Goal: Book appointment/travel/reservation

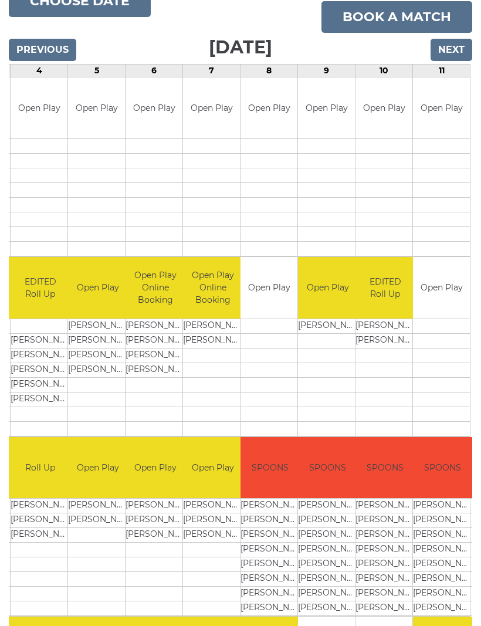
scroll to position [0, 215]
click at [448, 54] on input "Next" at bounding box center [452, 50] width 42 height 22
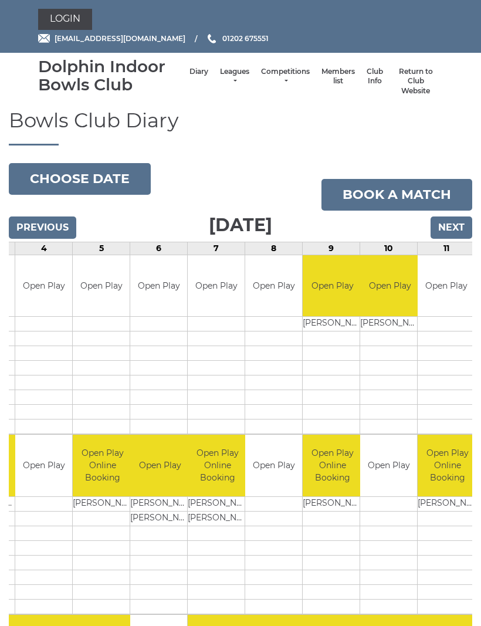
click at [462, 224] on input "Next" at bounding box center [452, 228] width 42 height 22
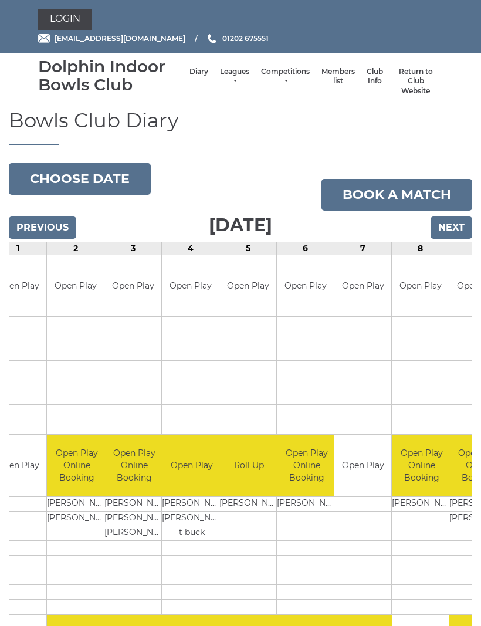
click at [428, 195] on link "Book a match" at bounding box center [397, 195] width 151 height 32
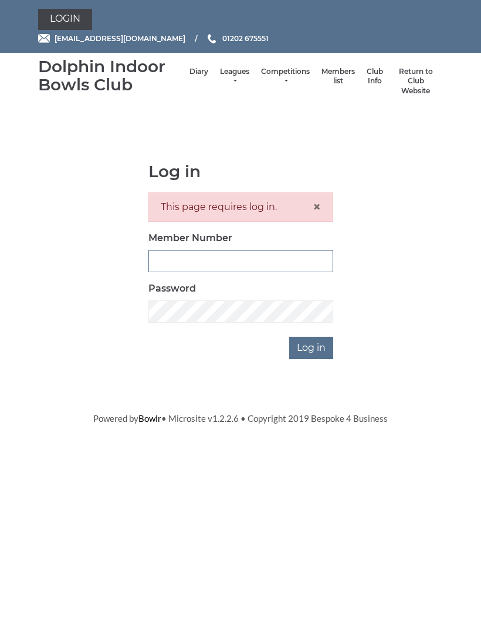
type input "2452"
click at [312, 346] on input "Log in" at bounding box center [311, 348] width 44 height 22
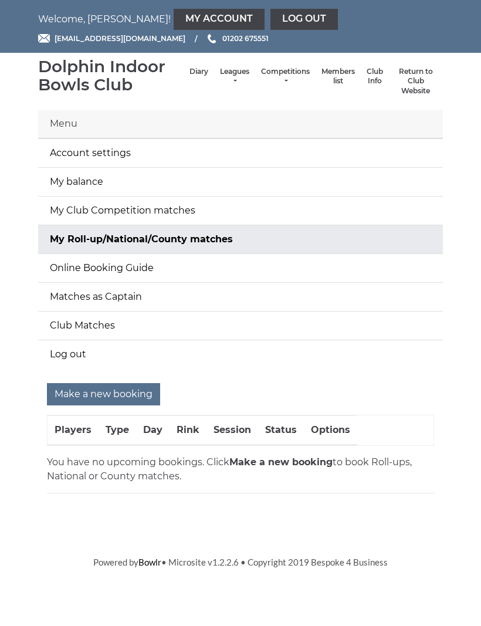
click at [142, 393] on input "Make a new booking" at bounding box center [103, 394] width 113 height 22
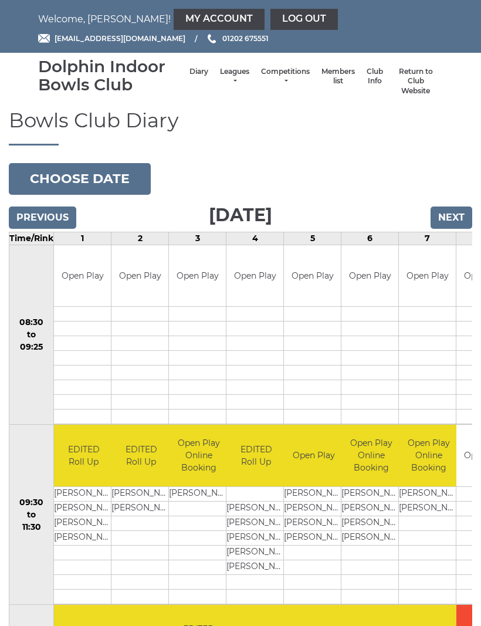
click at [451, 221] on input "Next" at bounding box center [452, 218] width 42 height 22
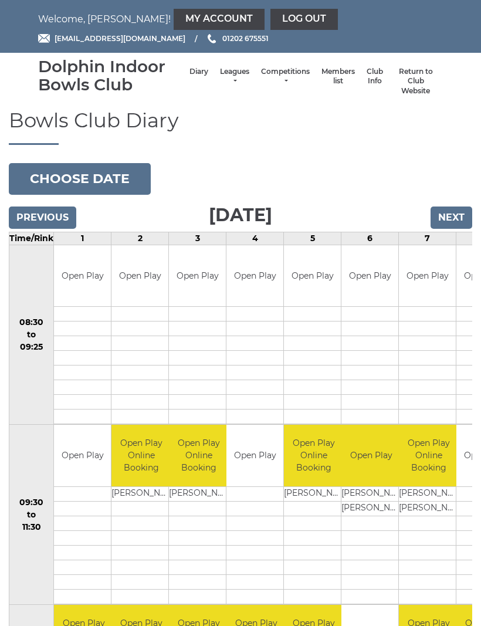
click at [448, 218] on input "Next" at bounding box center [452, 218] width 42 height 22
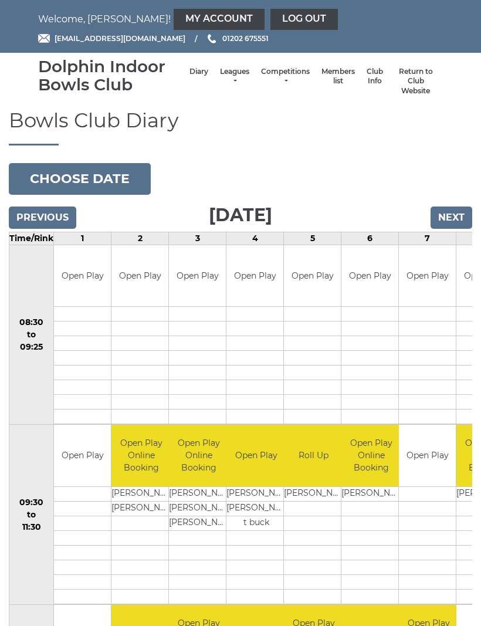
click at [447, 215] on input "Next" at bounding box center [452, 218] width 42 height 22
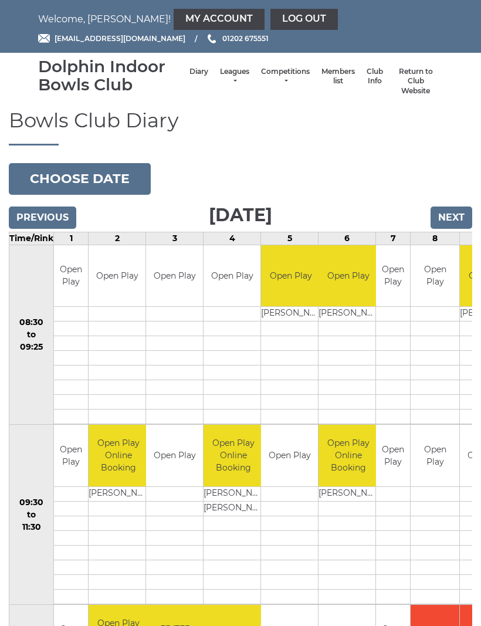
click at [52, 216] on input "Previous" at bounding box center [42, 218] width 67 height 22
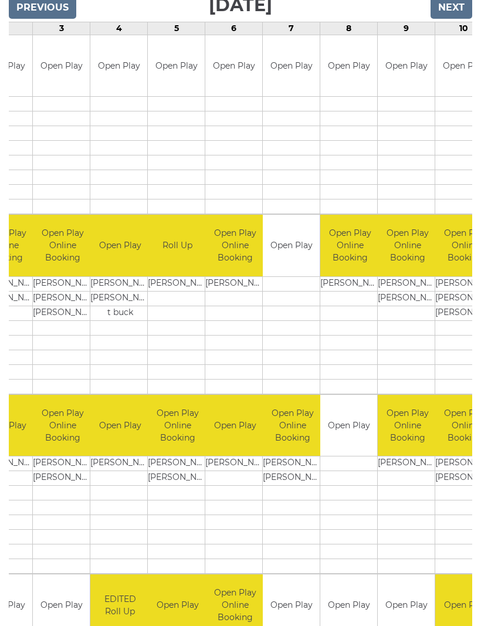
scroll to position [0, 134]
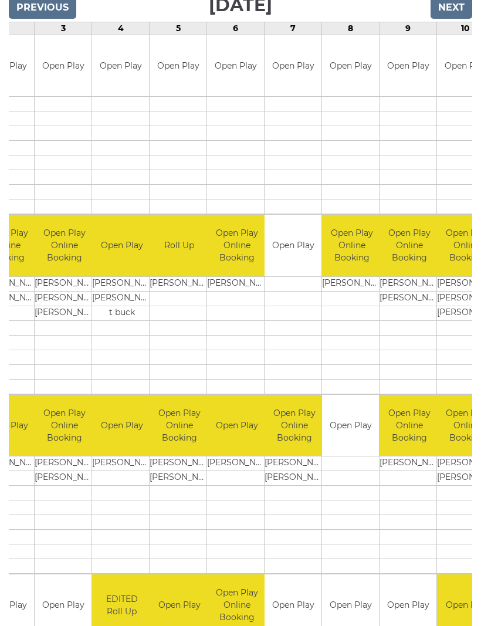
click at [0, 0] on link "Book slot" at bounding box center [0, 0] width 0 height 0
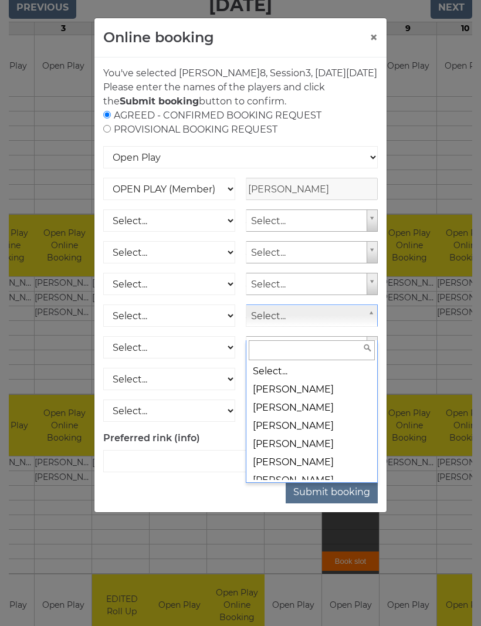
scroll to position [0, 0]
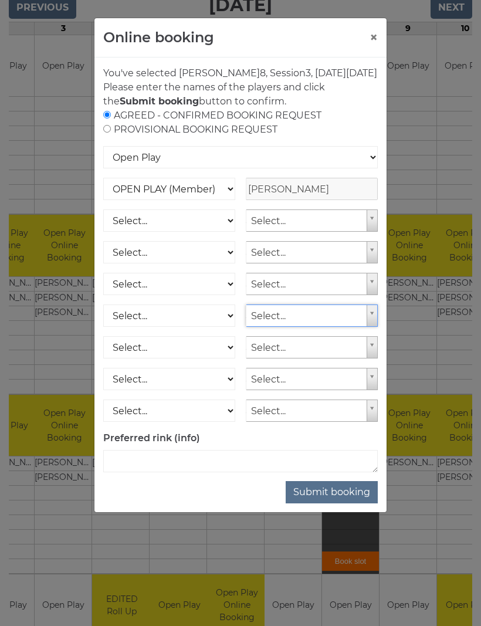
click at [109, 133] on input "radio" at bounding box center [107, 129] width 8 height 8
radio input "true"
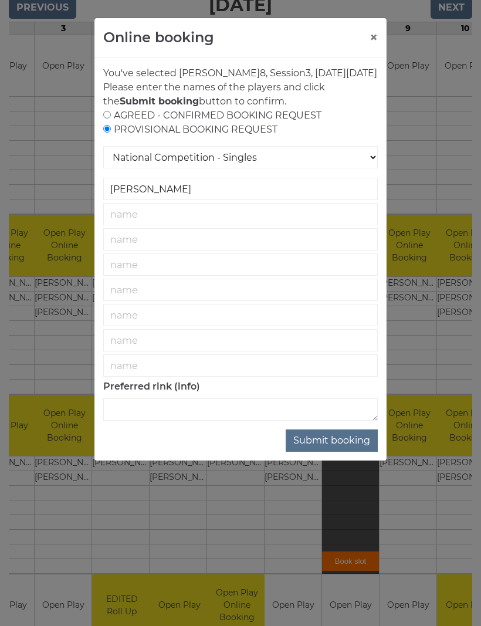
click at [111, 119] on input "radio" at bounding box center [107, 115] width 8 height 8
radio input "true"
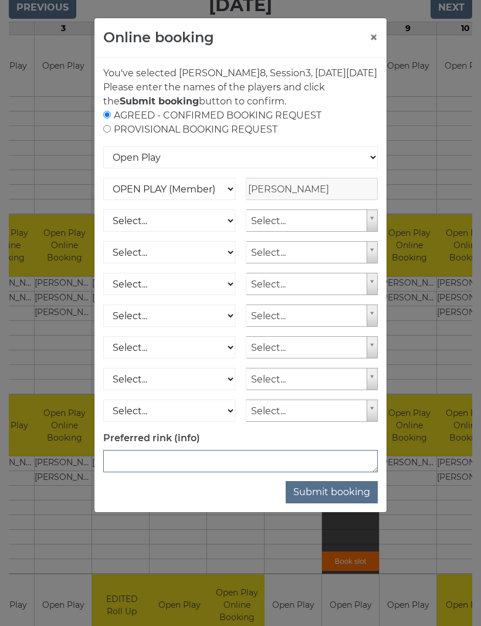
click at [163, 472] on textarea at bounding box center [240, 461] width 275 height 22
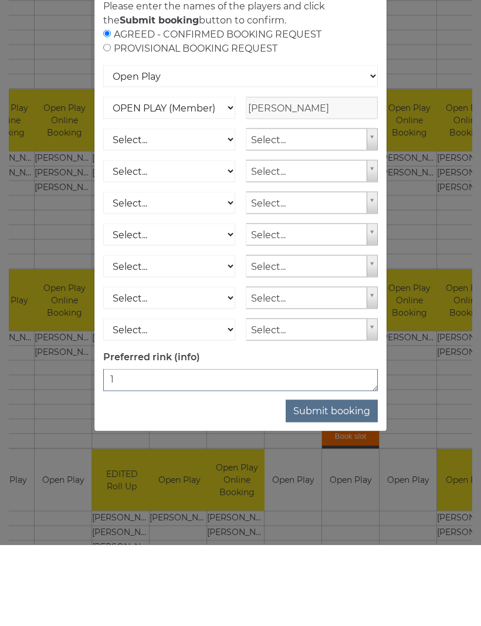
type textarea "1"
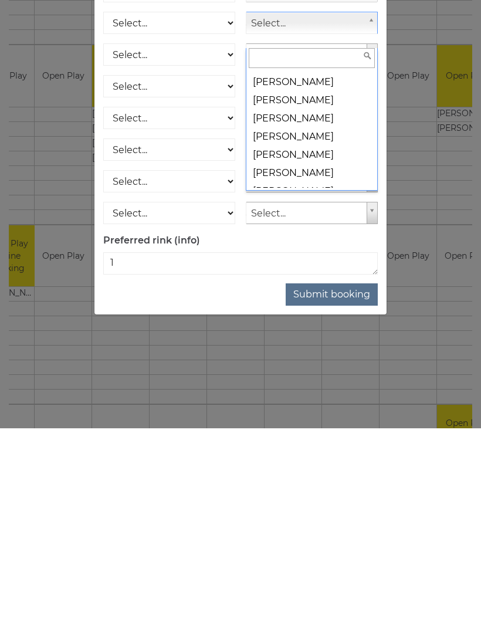
scroll to position [5598, 0]
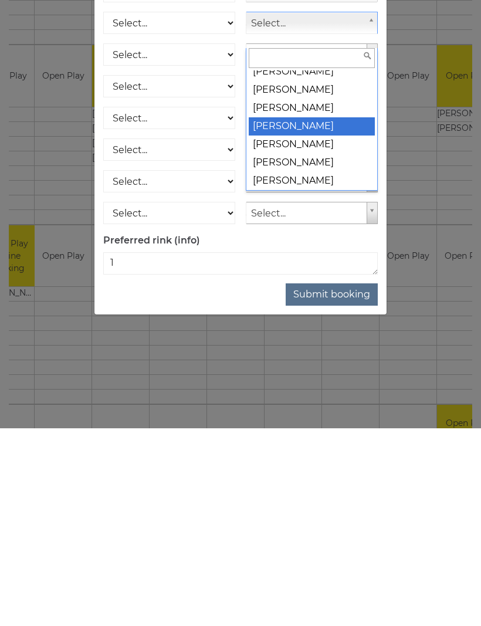
select select "1269"
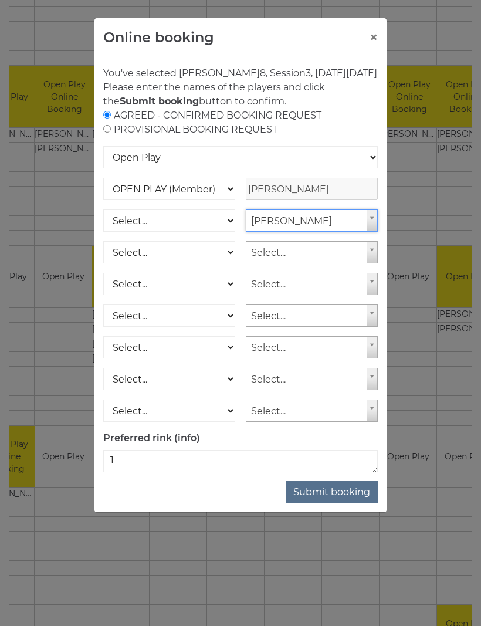
scroll to position [538, 0]
click at [370, 36] on button "×" at bounding box center [374, 38] width 8 height 14
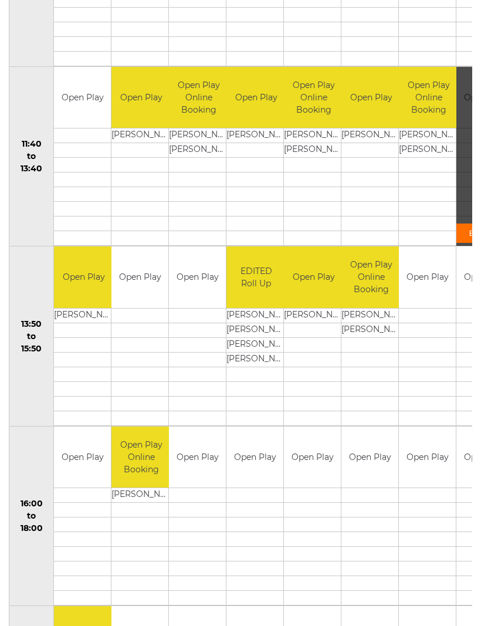
scroll to position [0, 0]
click at [459, 183] on div "Book slot" at bounding box center [485, 157] width 57 height 180
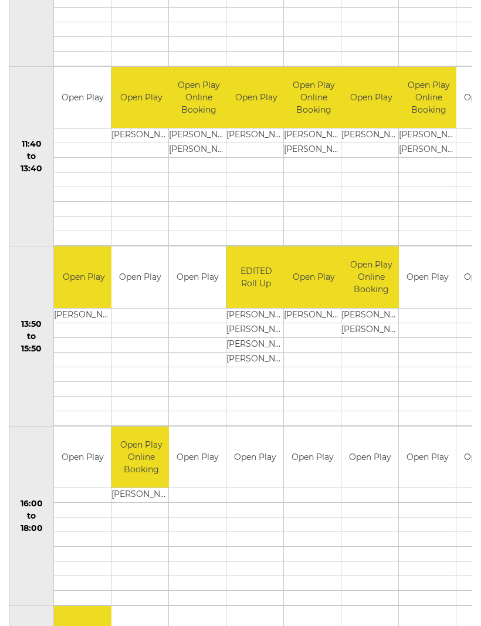
click at [0, 0] on div "Book slot" at bounding box center [0, 0] width 0 height 0
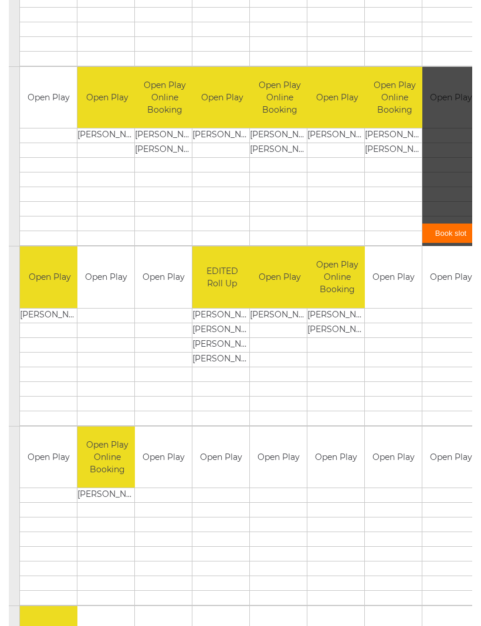
scroll to position [0, 98]
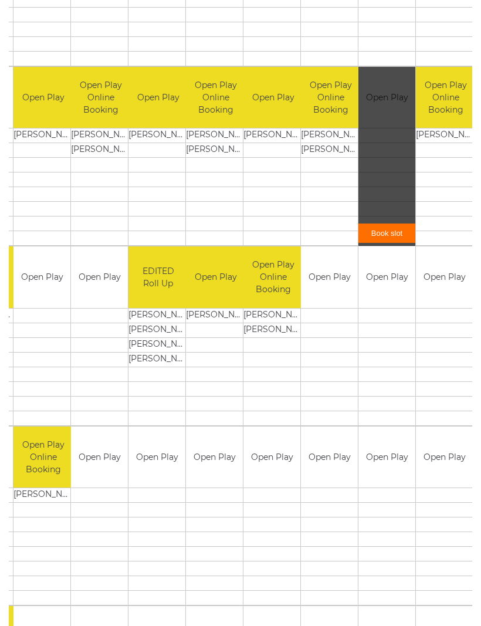
click at [376, 194] on div "Book slot" at bounding box center [387, 157] width 57 height 180
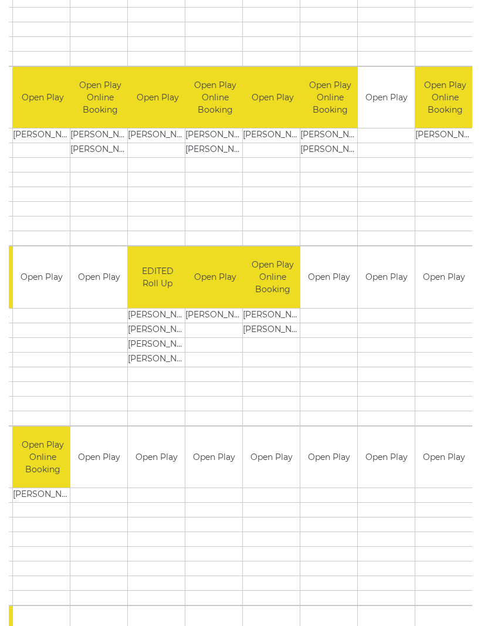
scroll to position [0, 100]
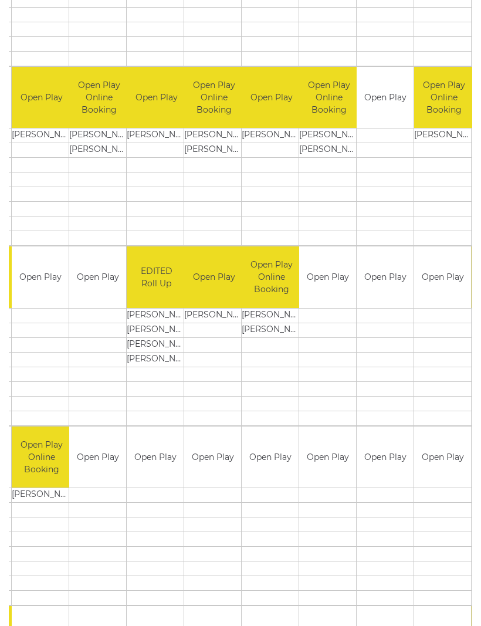
click at [0, 0] on div "Book slot" at bounding box center [0, 0] width 0 height 0
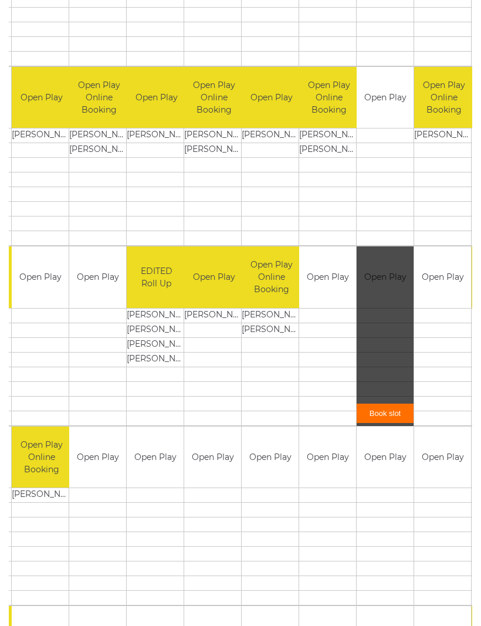
click at [388, 336] on div "Book slot" at bounding box center [385, 336] width 57 height 180
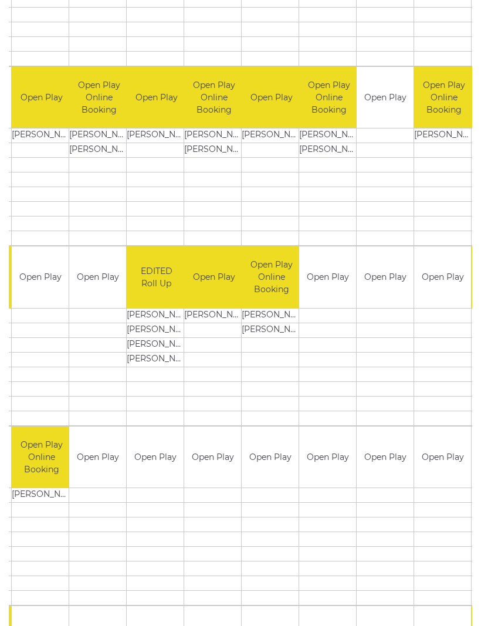
click at [0, 0] on div "Book slot" at bounding box center [0, 0] width 0 height 0
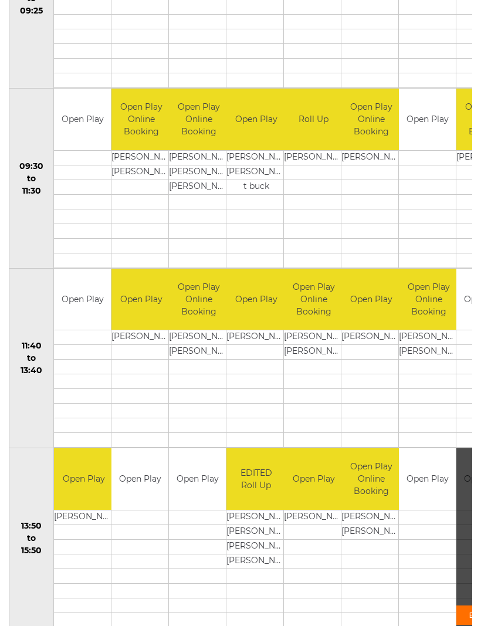
scroll to position [336, 0]
click at [0, 0] on link "Book slot" at bounding box center [0, 0] width 0 height 0
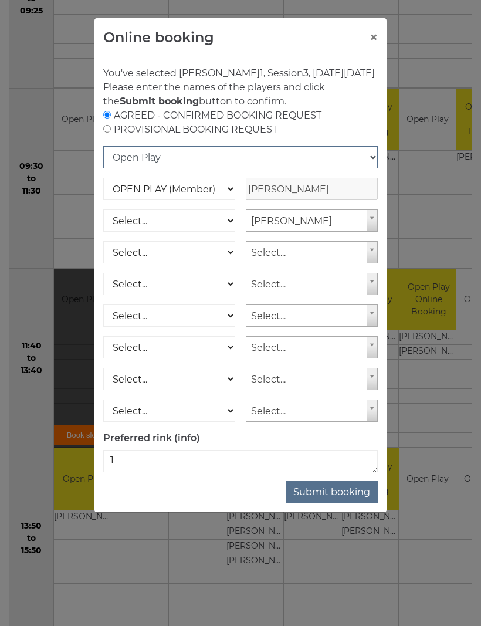
click at [373, 167] on select "Open Play National Competition - Singles National Competition - Pairs National …" at bounding box center [240, 157] width 275 height 22
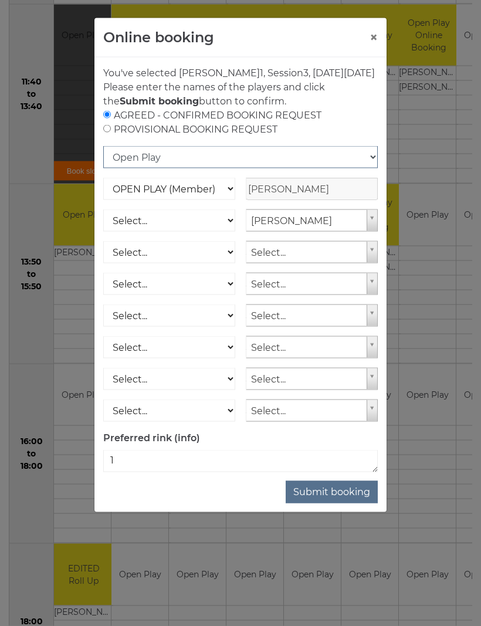
scroll to position [606, 0]
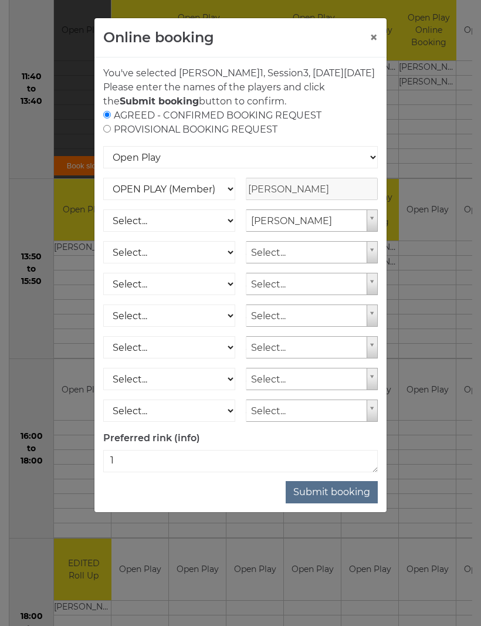
click at [374, 36] on button "×" at bounding box center [374, 38] width 8 height 14
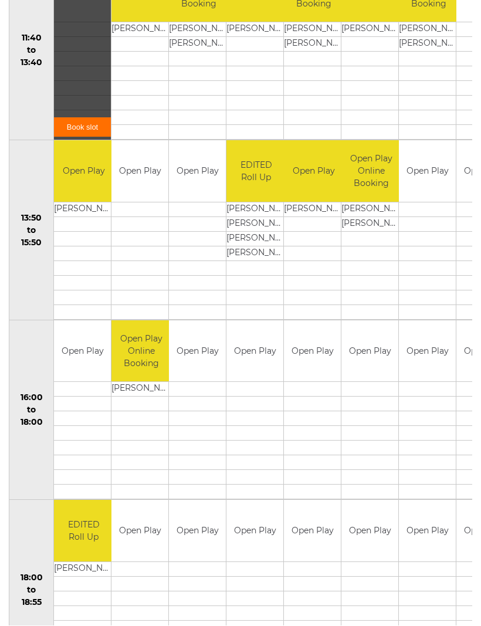
scroll to position [644, 0]
